Goal: Task Accomplishment & Management: Complete application form

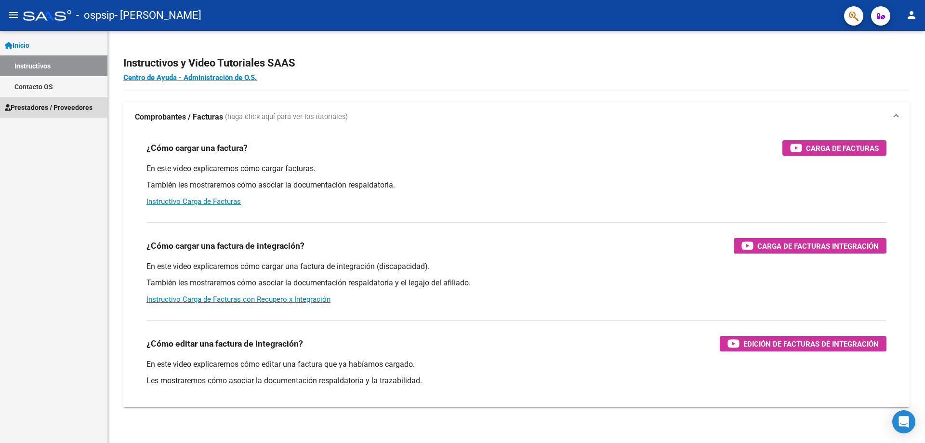
click at [45, 104] on span "Prestadores / Proveedores" at bounding box center [49, 107] width 88 height 11
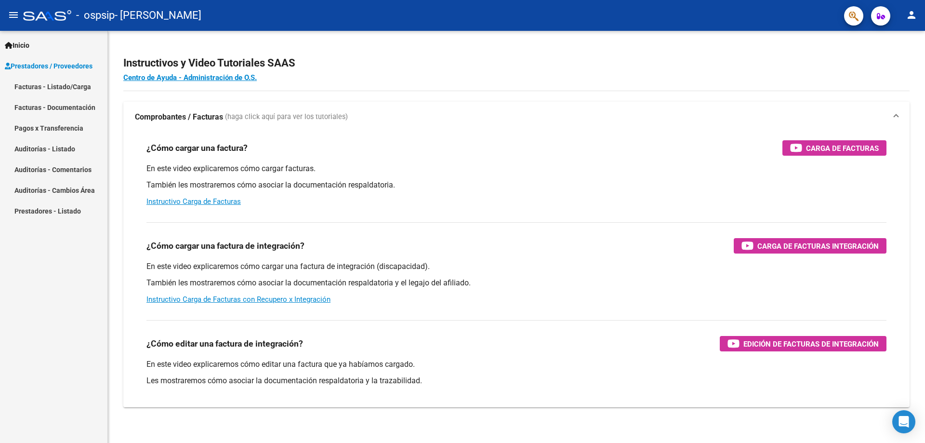
click at [41, 91] on link "Facturas - Listado/Carga" at bounding box center [53, 86] width 107 height 21
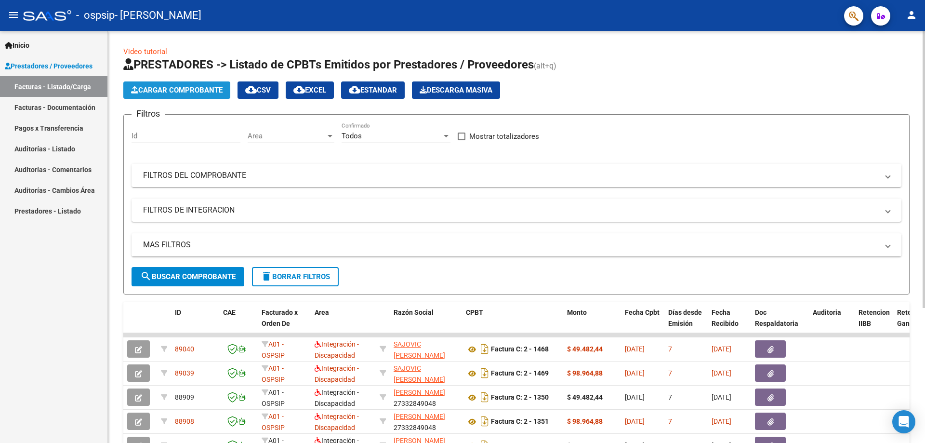
click at [158, 90] on span "Cargar Comprobante" at bounding box center [177, 90] width 92 height 9
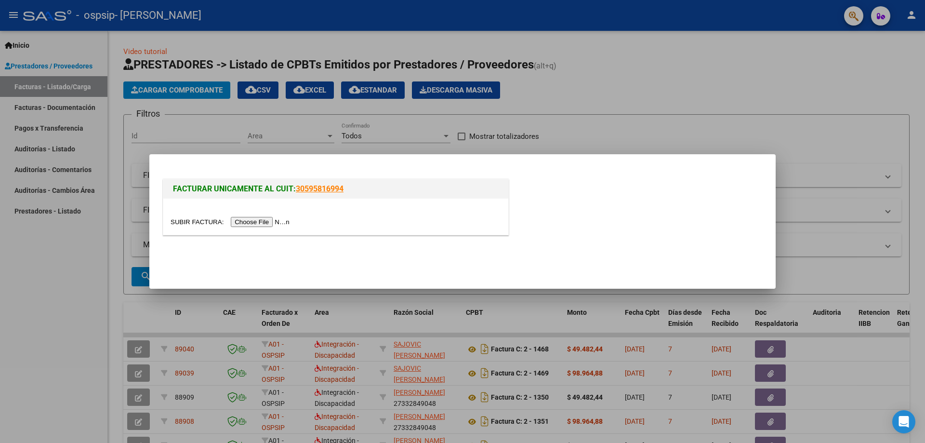
click at [241, 222] on input "file" at bounding box center [232, 222] width 122 height 10
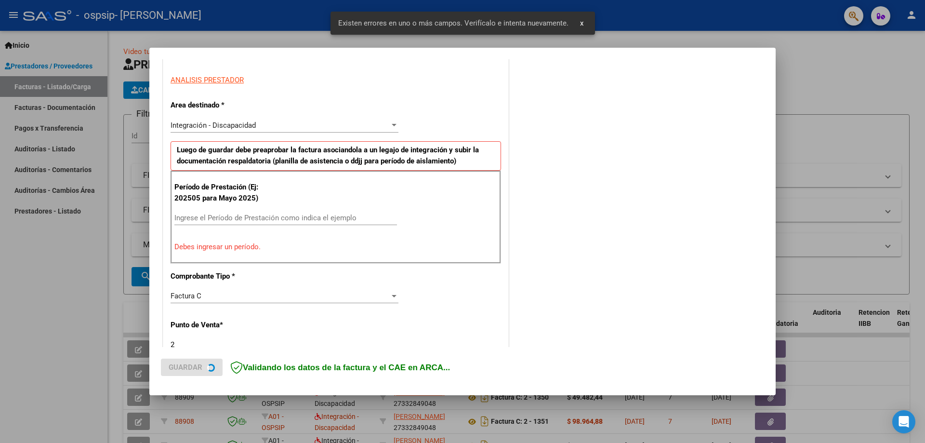
scroll to position [173, 0]
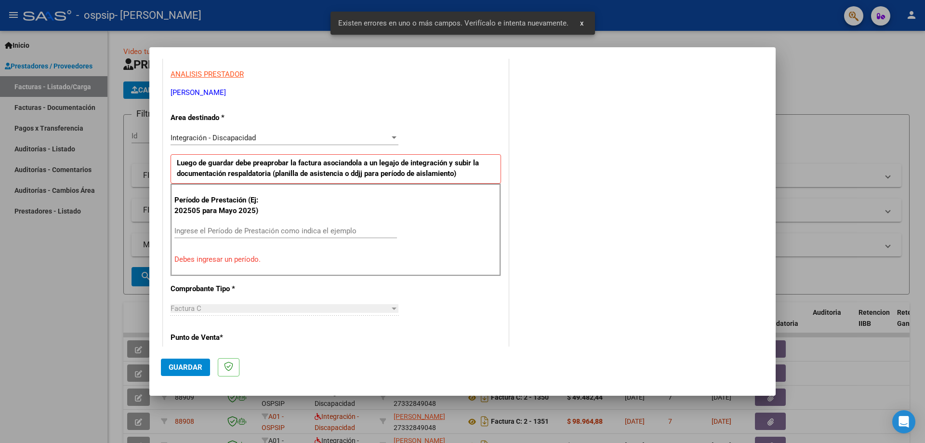
click at [207, 226] on input "Ingrese el Período de Prestación como indica el ejemplo" at bounding box center [285, 230] width 223 height 9
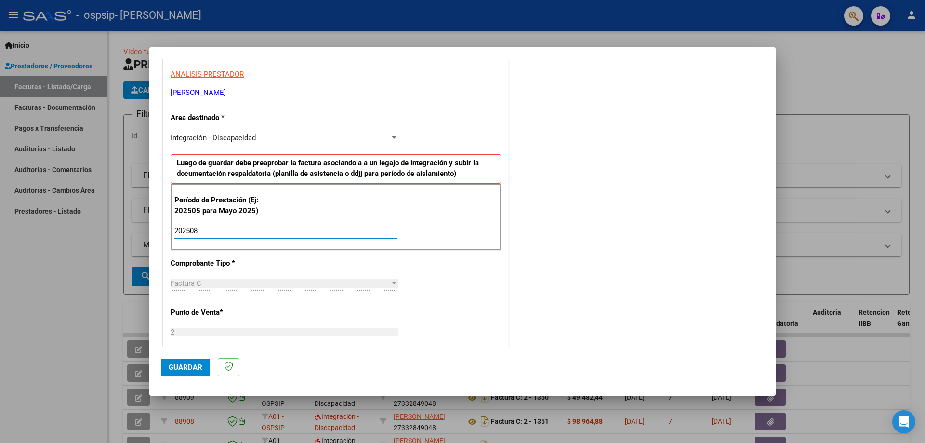
type input "202508"
click at [185, 365] on span "Guardar" at bounding box center [186, 367] width 34 height 9
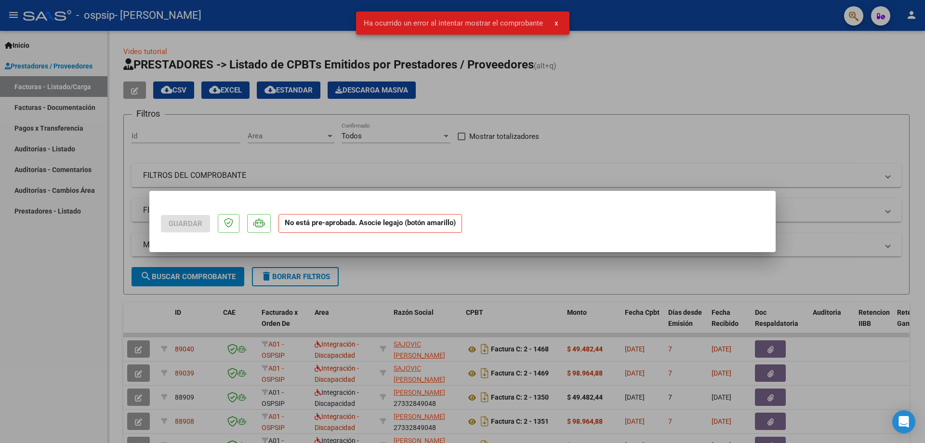
click at [85, 317] on div at bounding box center [462, 221] width 925 height 443
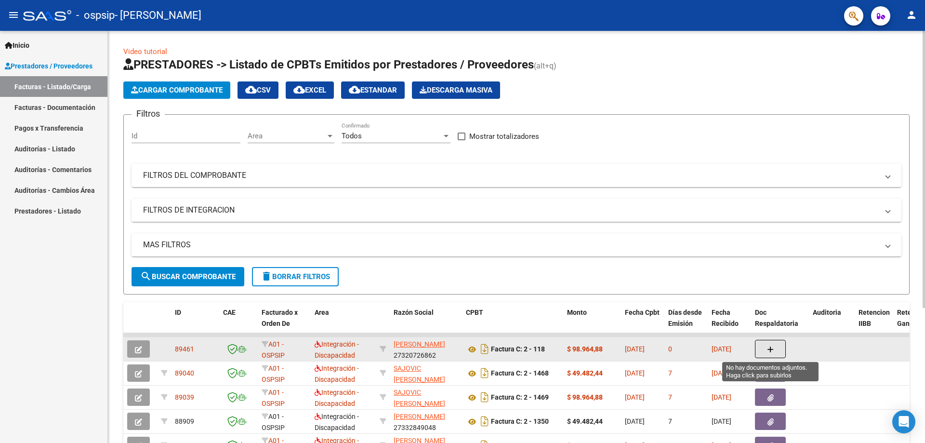
click at [776, 350] on button "button" at bounding box center [770, 349] width 31 height 18
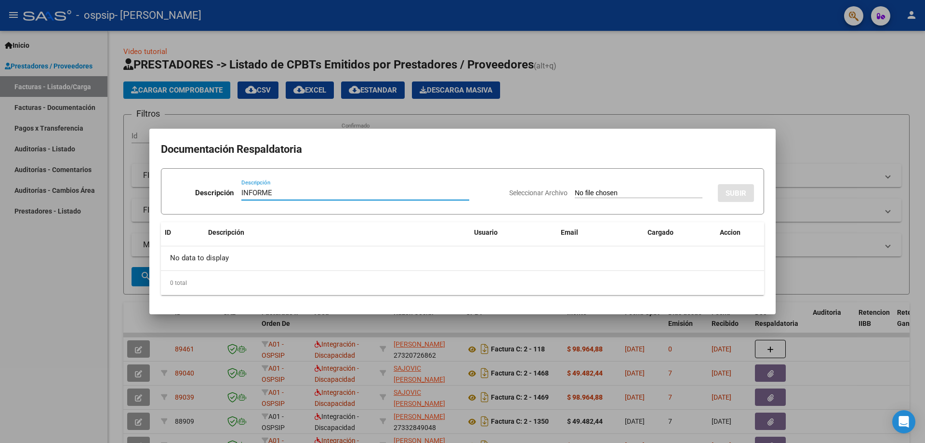
type input "INFORME"
click at [629, 186] on div "Seleccionar Archivo SUBIR" at bounding box center [631, 190] width 245 height 29
click at [606, 193] on input "Seleccionar Archivo" at bounding box center [639, 193] width 128 height 9
type input "C:\fakepath\ALLIANA TOLOSA CIELO INFORME AGOSTO.pdf"
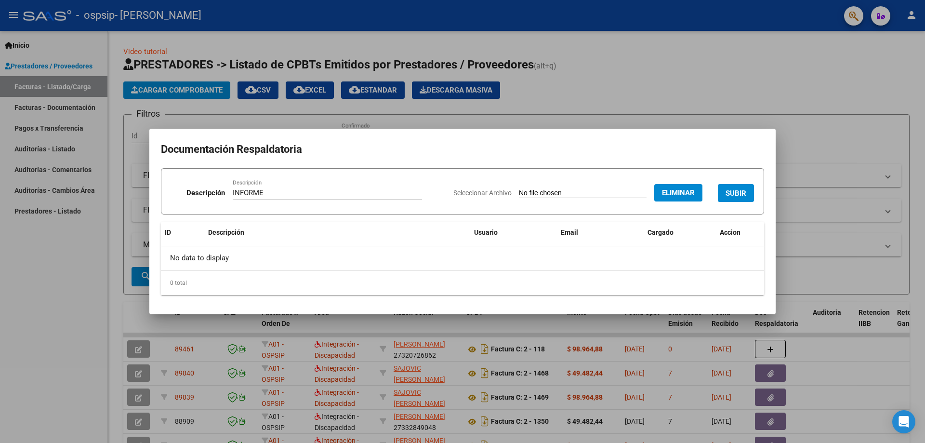
click at [742, 196] on span "SUBIR" at bounding box center [735, 193] width 21 height 9
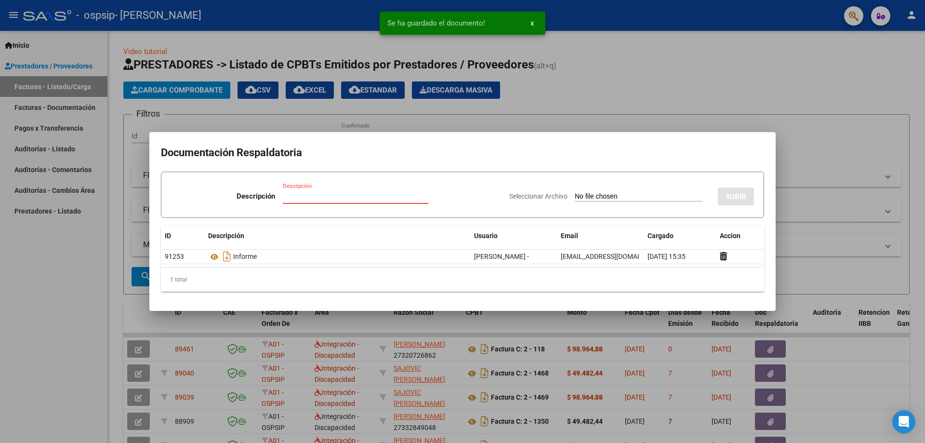
click at [339, 195] on input "Descripción" at bounding box center [355, 196] width 145 height 9
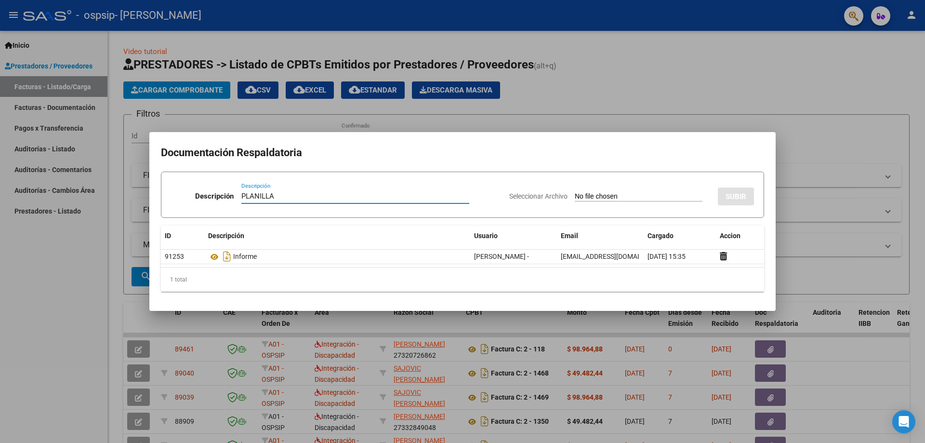
type input "PLANILLA"
click at [578, 194] on input "Seleccionar Archivo" at bounding box center [639, 196] width 128 height 9
type input "C:\fakepath\PLANILLA ALLIANA PS [DATE].pdf"
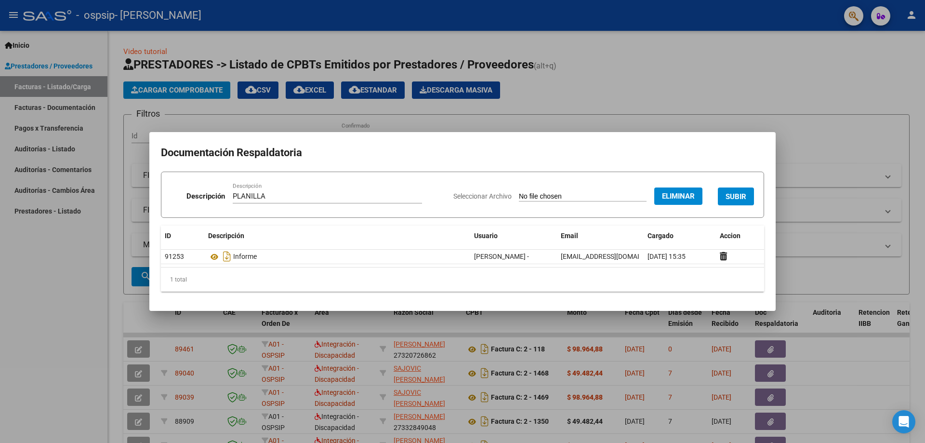
click at [740, 193] on span "SUBIR" at bounding box center [735, 196] width 21 height 9
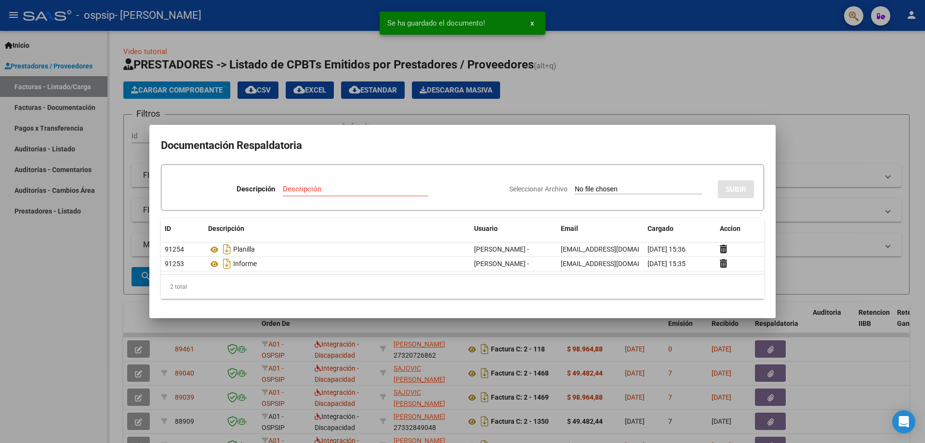
click at [64, 315] on div at bounding box center [462, 221] width 925 height 443
